Goal: Task Accomplishment & Management: Manage account settings

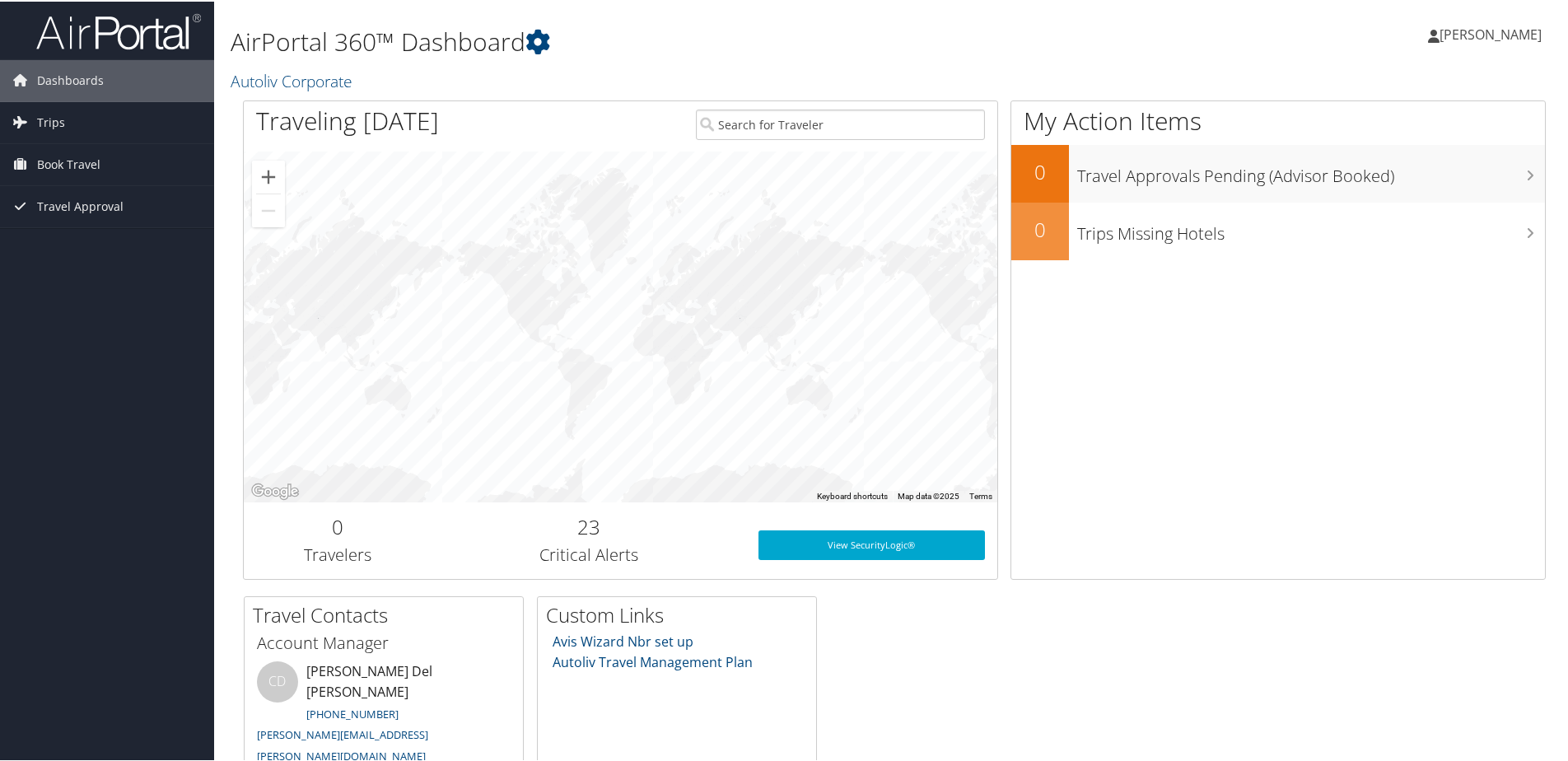
click at [1490, 30] on span "[PERSON_NAME]" at bounding box center [1490, 33] width 102 height 18
click at [1430, 150] on link "View Travel Profile" at bounding box center [1446, 146] width 184 height 28
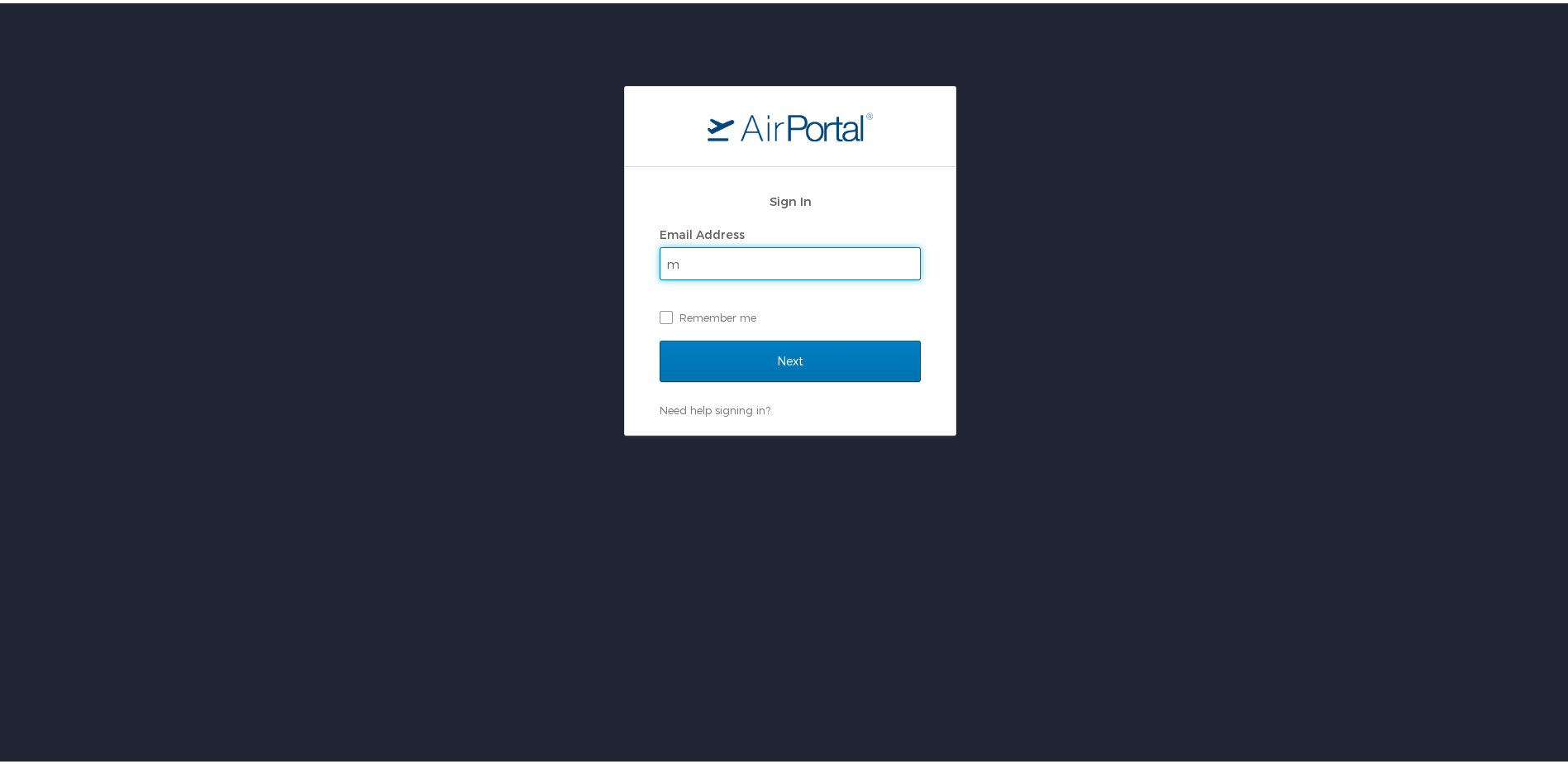
type input "marc.jung@autoliv.com"
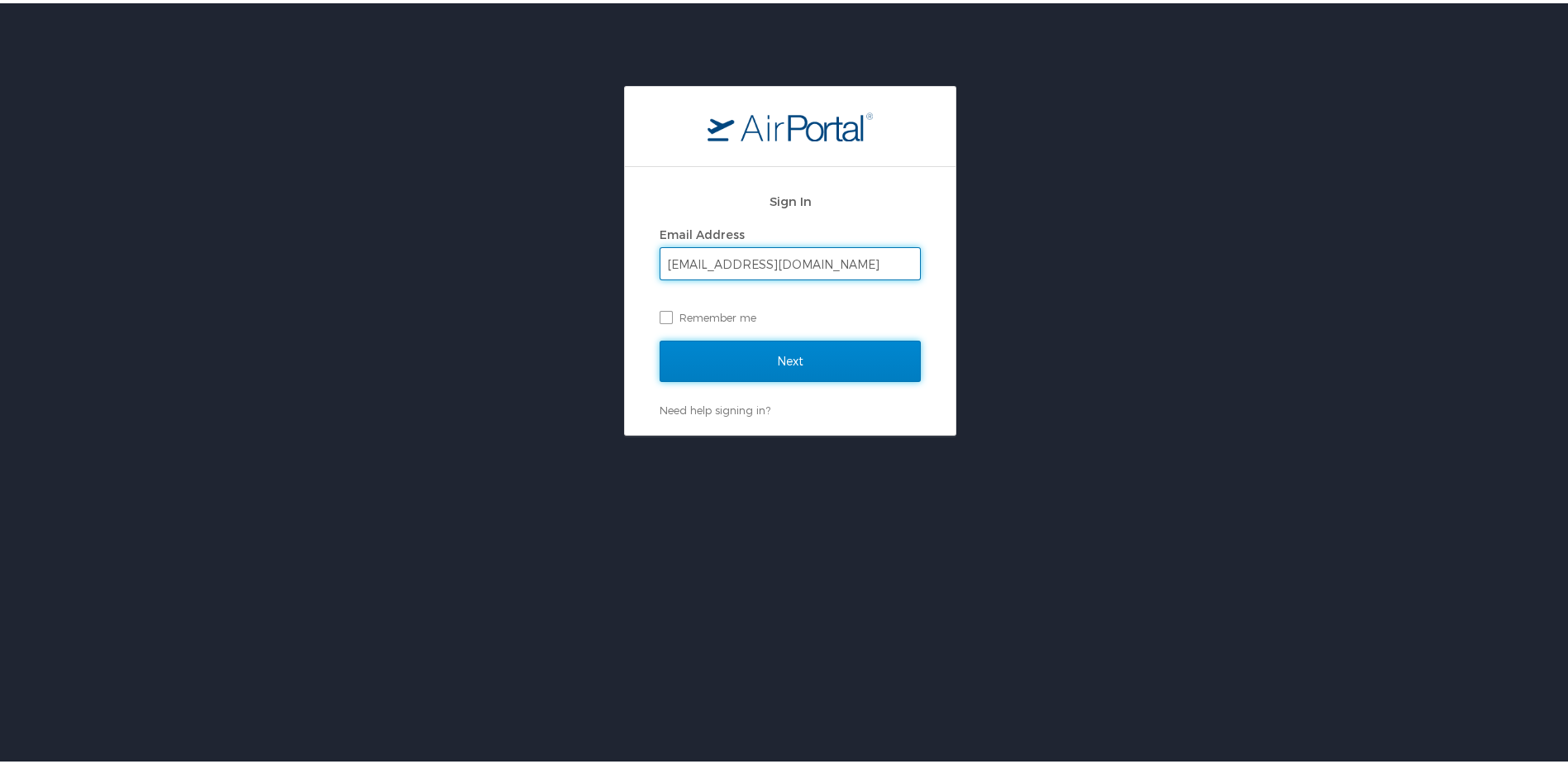
click at [752, 353] on input "Next" at bounding box center [790, 358] width 261 height 41
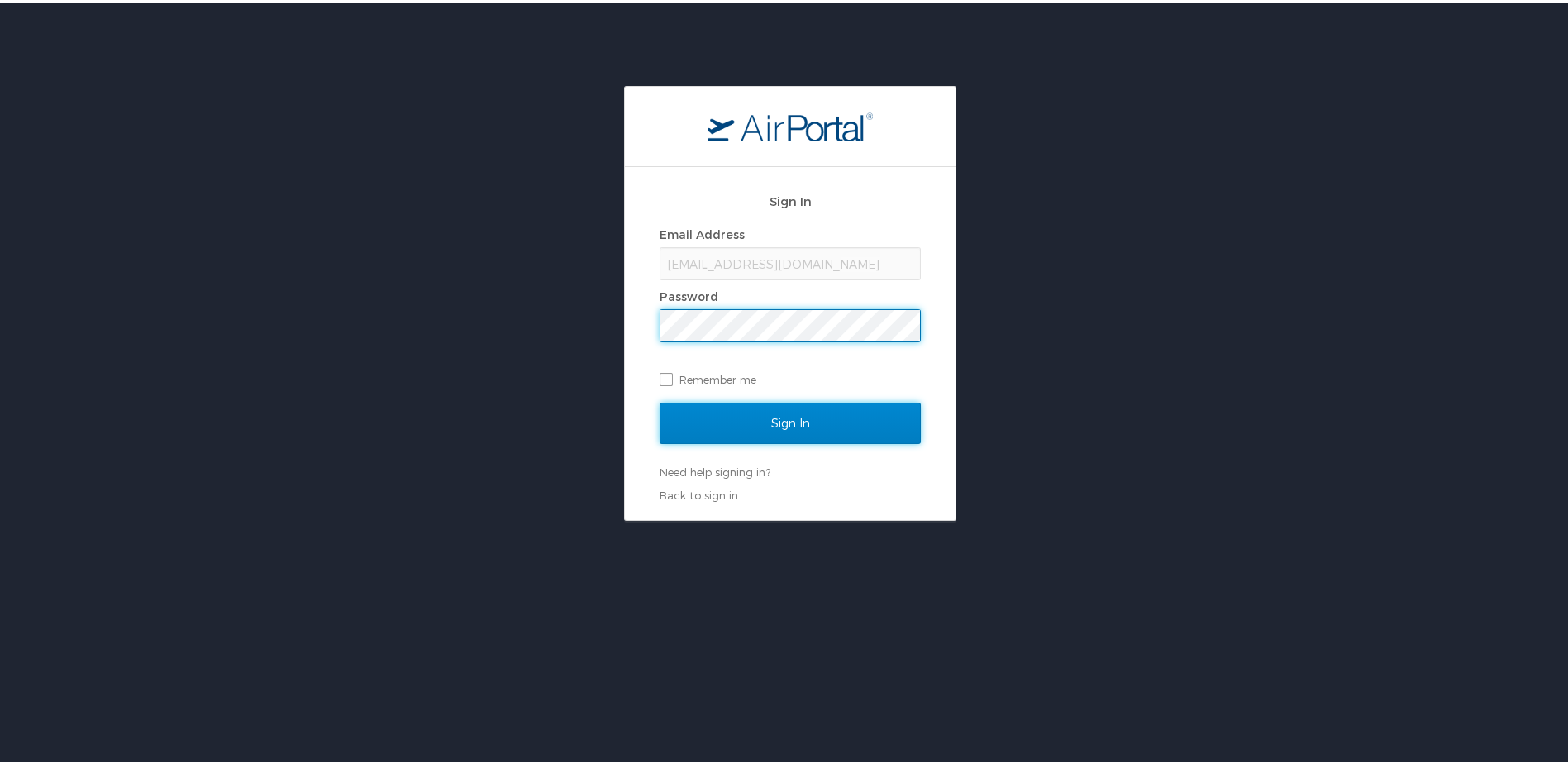
click at [781, 411] on input "Sign In" at bounding box center [790, 420] width 261 height 41
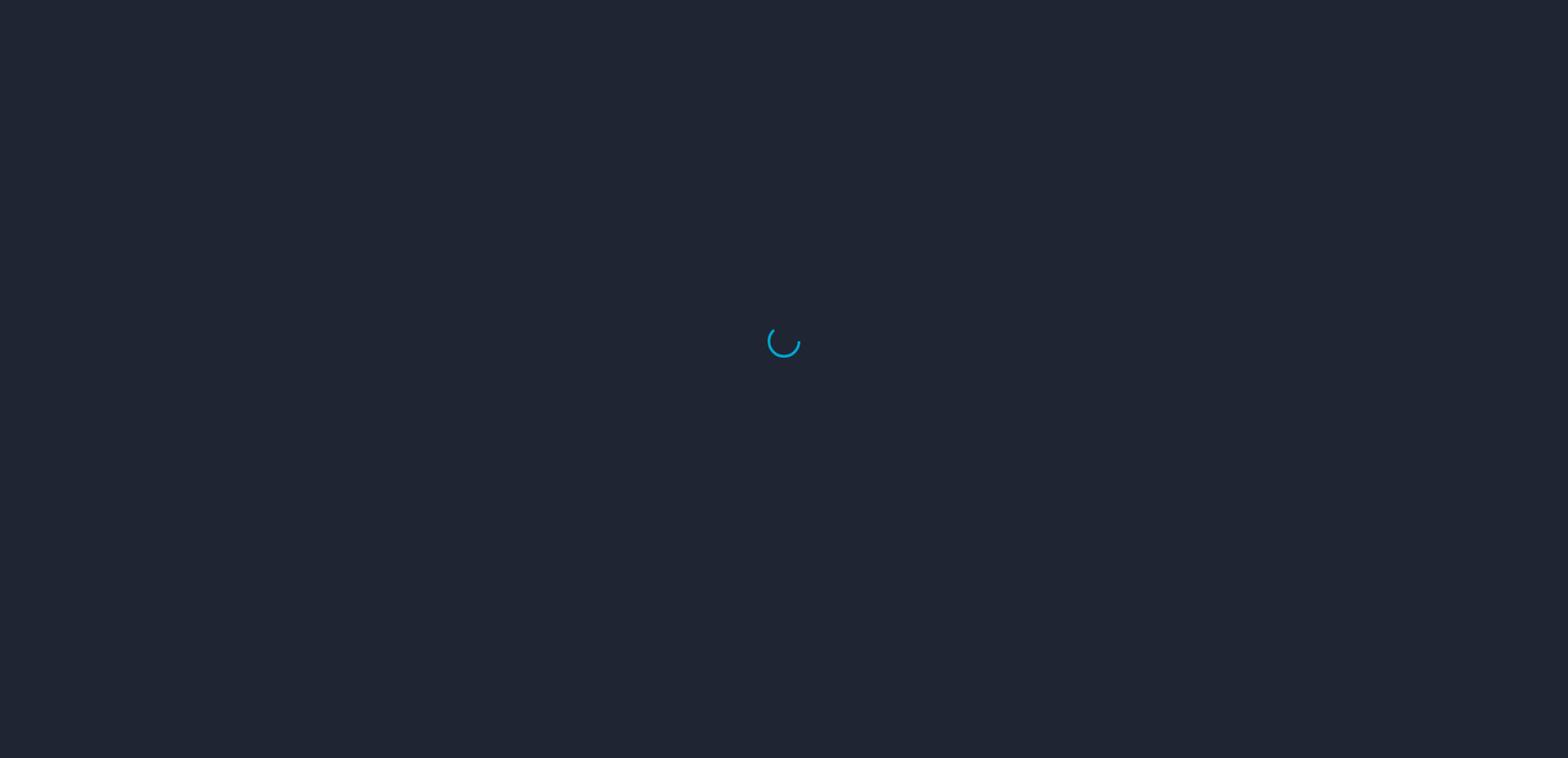
select select "US"
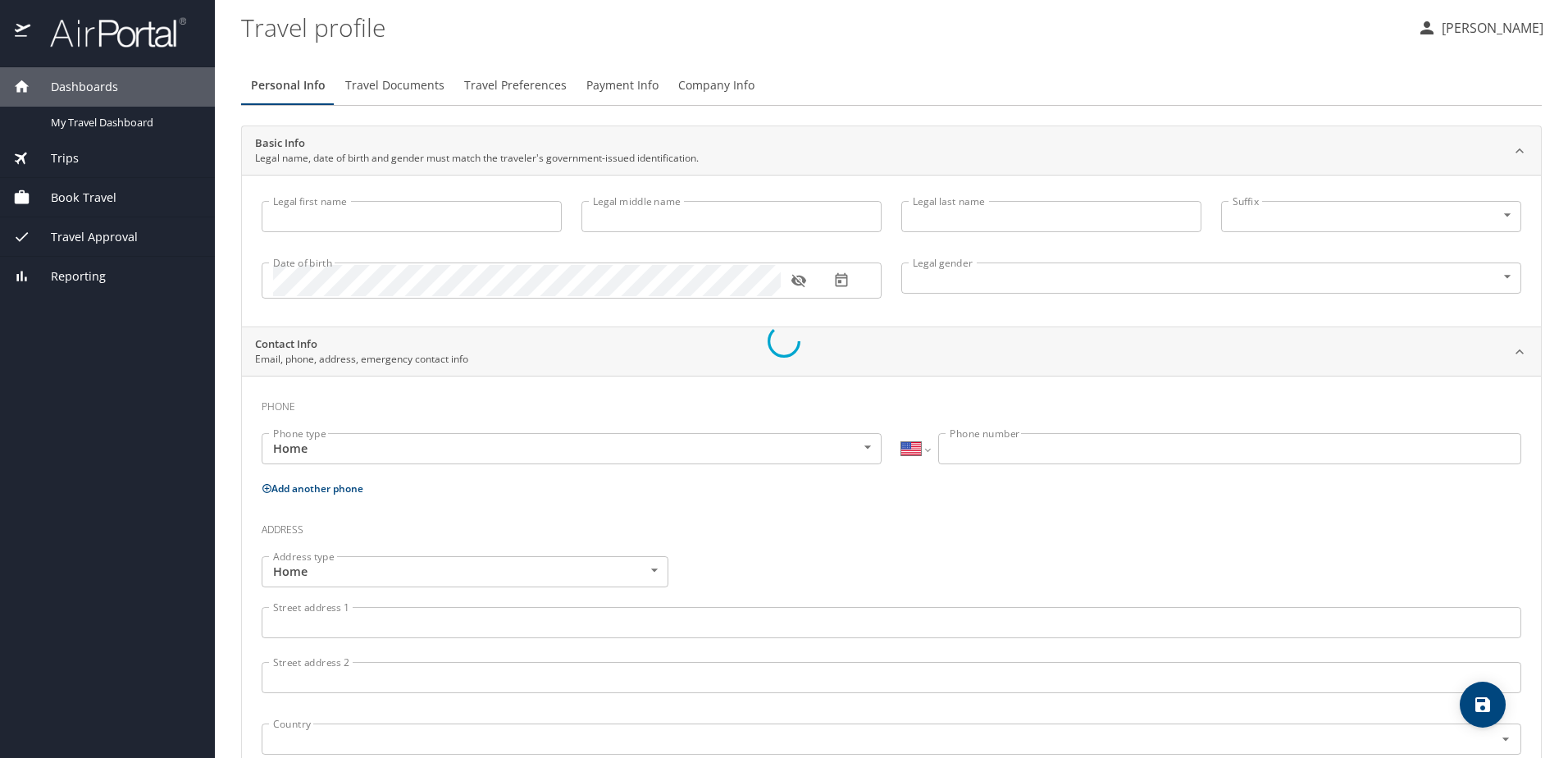
type input "Marc"
type input "Anthony"
type input "Jung"
type input "Male"
type input "Herb"
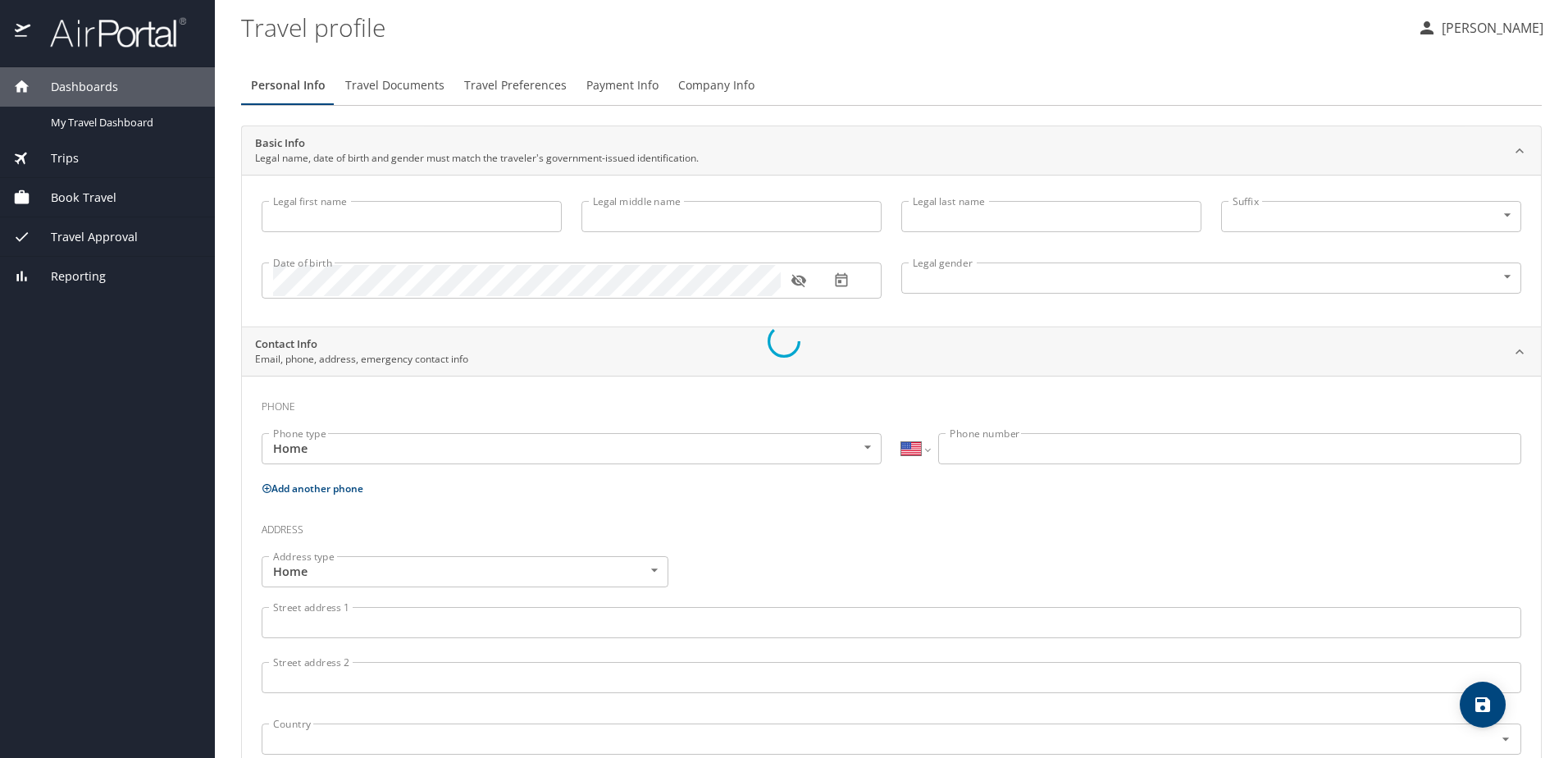
type input "Jung"
type input "(586) 536-0650"
select select "SC"
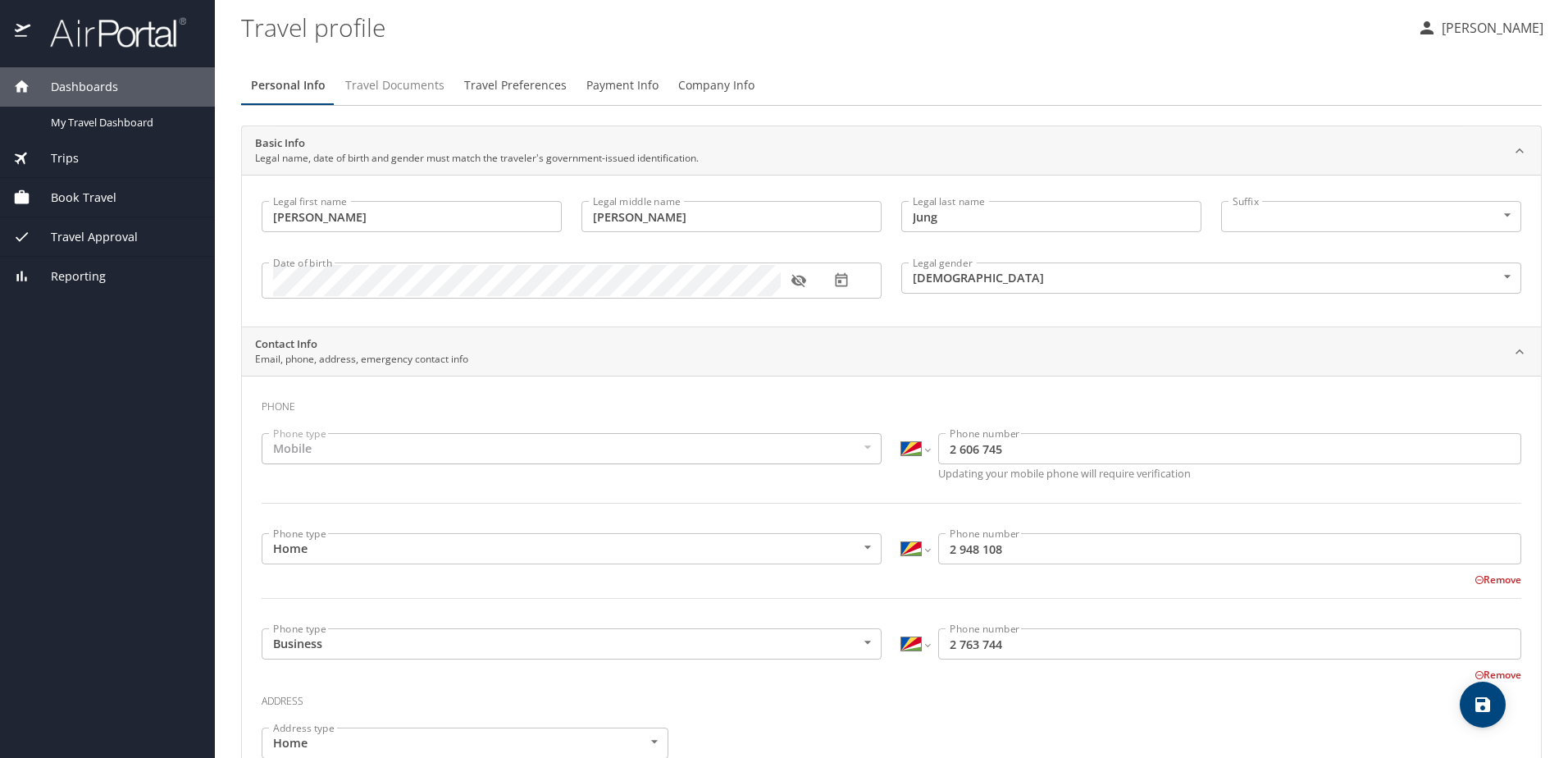
click at [396, 90] on span "Travel Documents" at bounding box center [395, 85] width 99 height 21
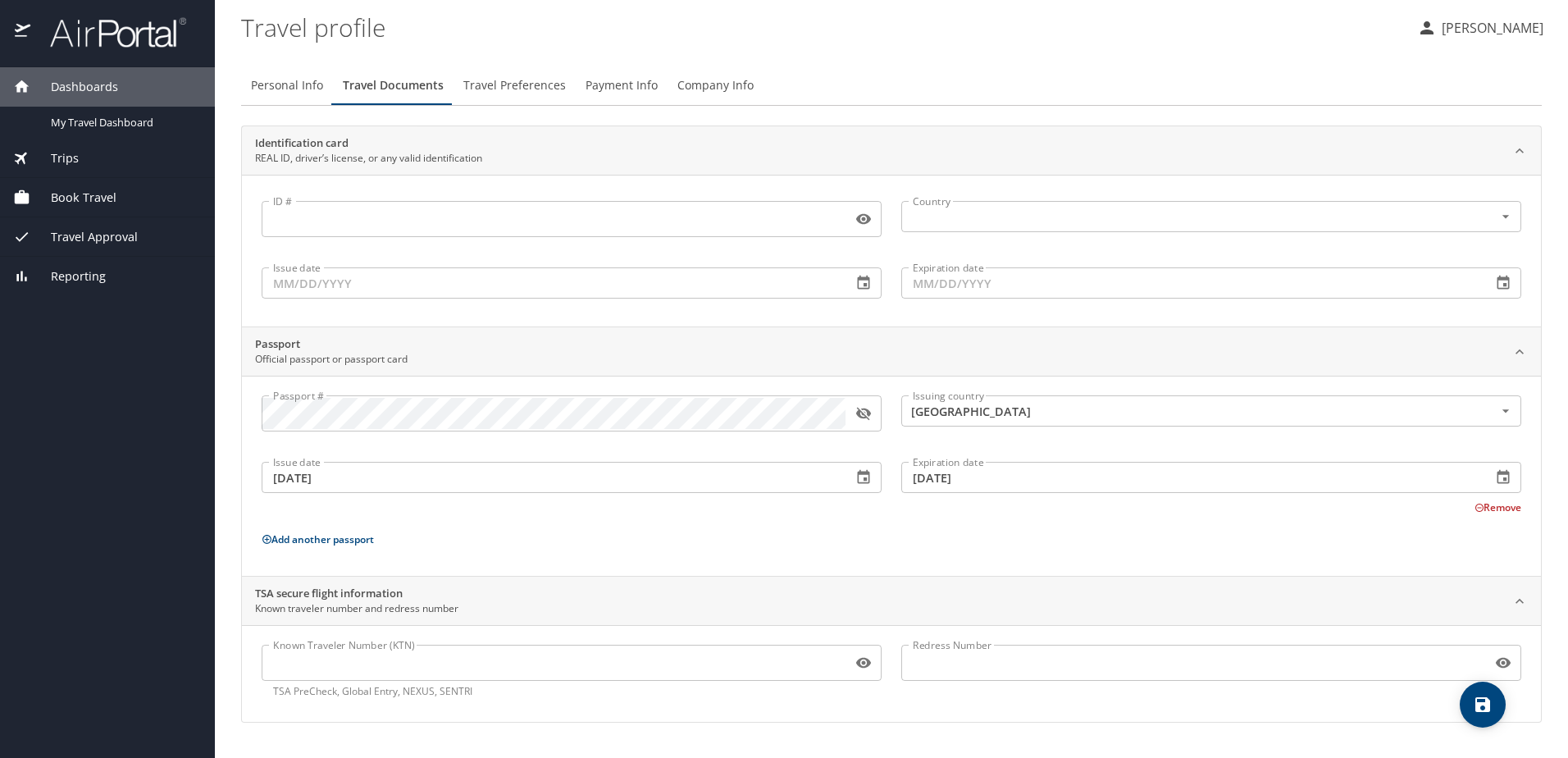
click at [863, 414] on icon "button" at bounding box center [863, 413] width 15 height 13
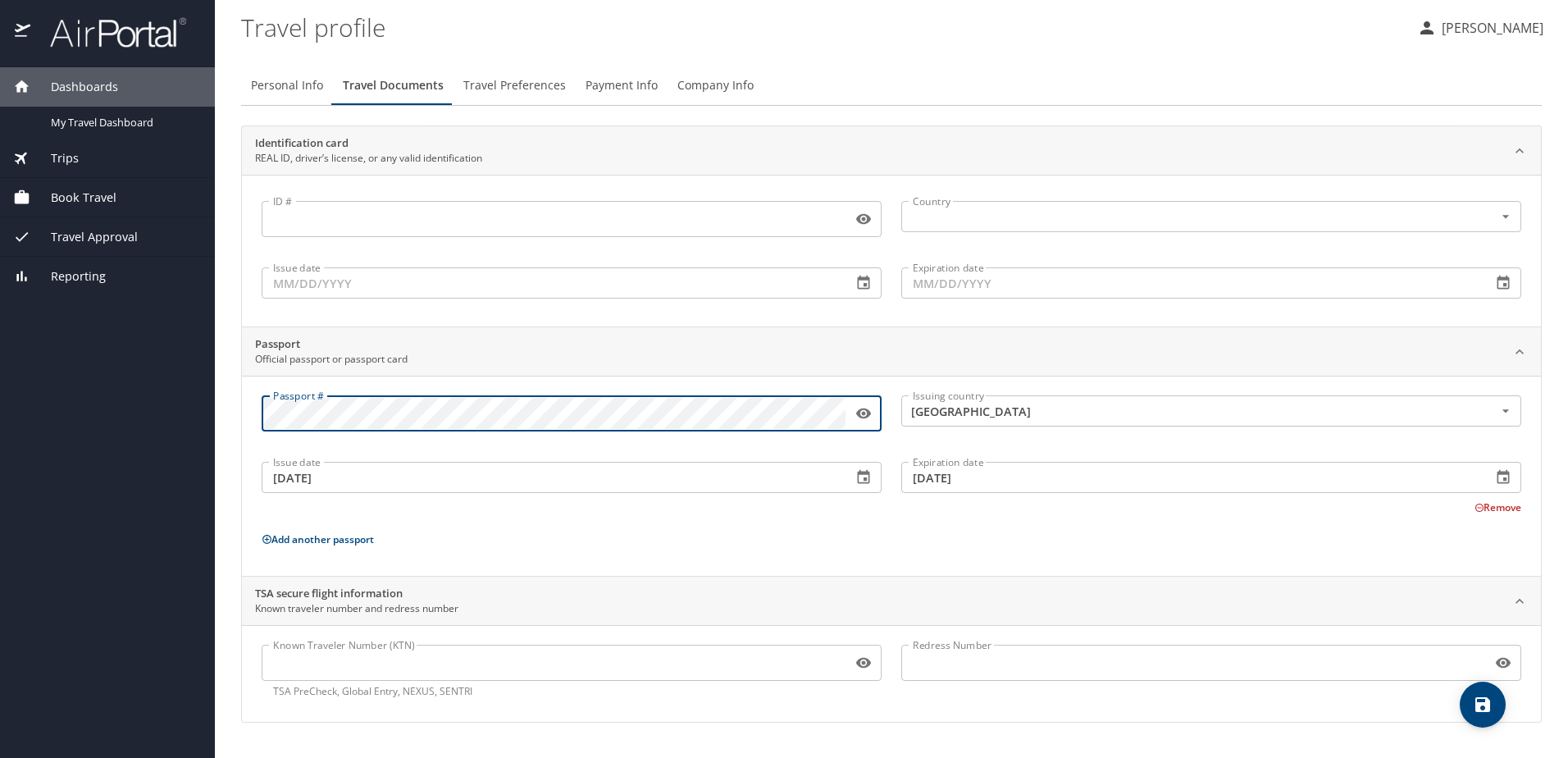
click at [227, 405] on main "Travel profile Marc Jung Personal Info Travel Documents Travel Preferences Paym…" at bounding box center [891, 379] width 1353 height 758
